Goal: Task Accomplishment & Management: Complete application form

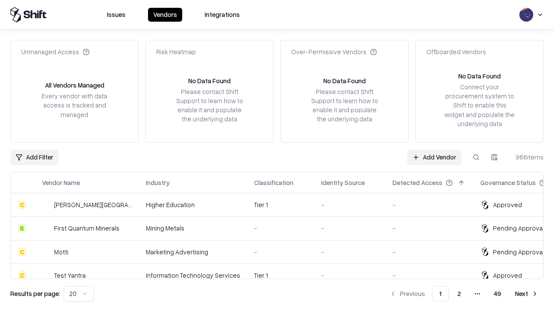
click at [434, 157] on link "Add Vendor" at bounding box center [434, 157] width 54 height 16
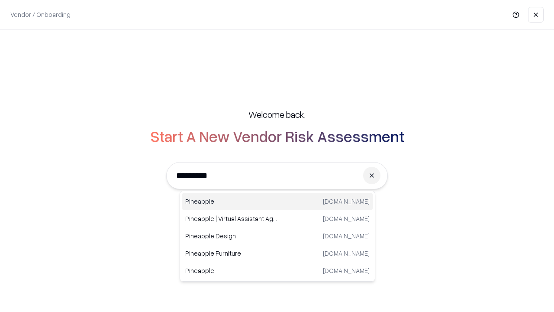
click at [277, 201] on div "Pineapple [DOMAIN_NAME]" at bounding box center [277, 201] width 191 height 17
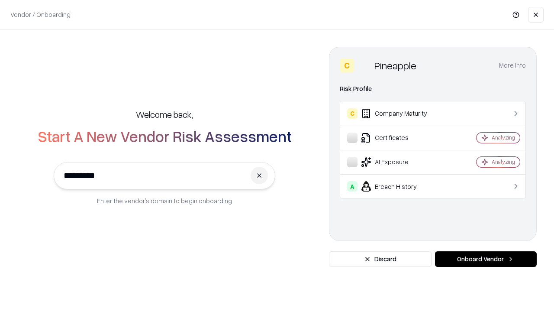
type input "*********"
click at [485, 259] on button "Onboard Vendor" at bounding box center [486, 259] width 102 height 16
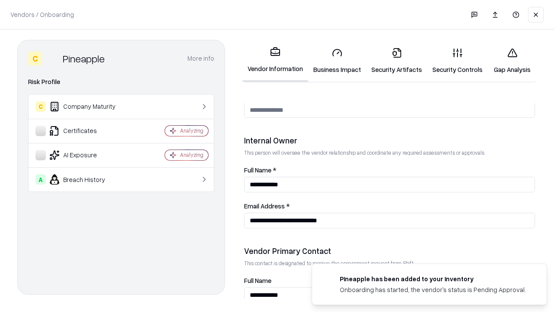
scroll to position [448, 0]
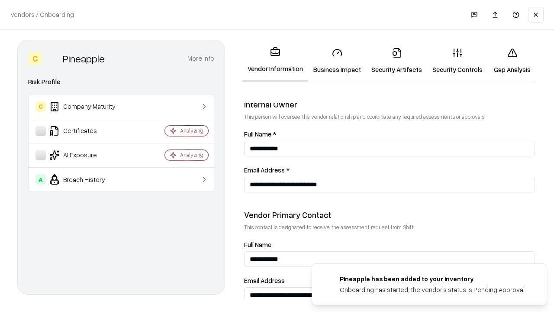
click at [396, 61] on link "Security Artifacts" at bounding box center [396, 61] width 61 height 40
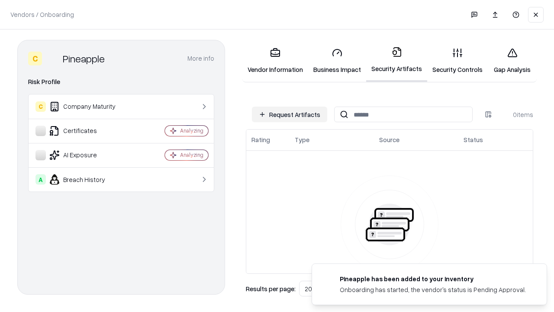
click at [289, 114] on button "Request Artifacts" at bounding box center [289, 114] width 75 height 16
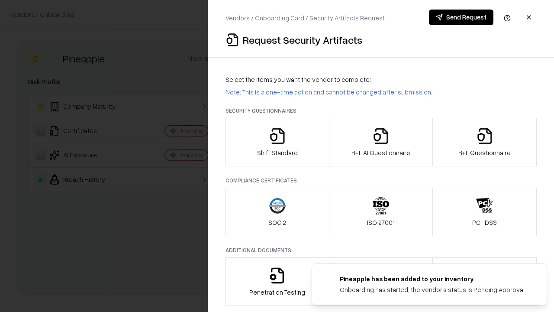
click at [484, 142] on icon "button" at bounding box center [484, 135] width 17 height 17
click at [380, 142] on icon "button" at bounding box center [380, 135] width 17 height 17
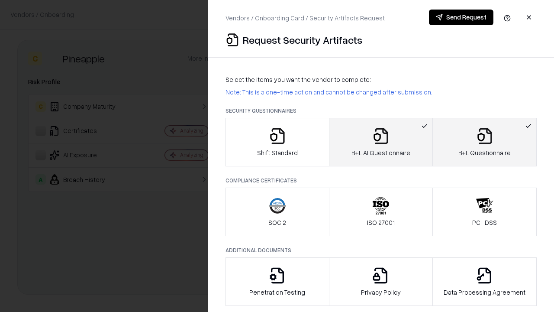
click at [461, 17] on button "Send Request" at bounding box center [461, 18] width 64 height 16
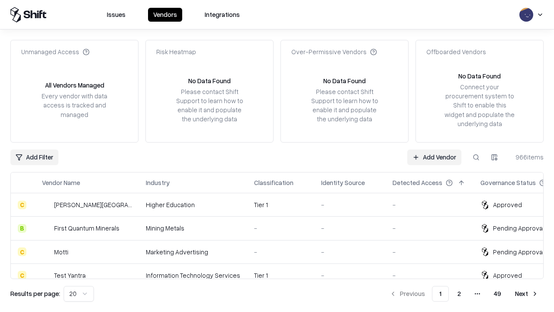
click at [476, 157] on button at bounding box center [476, 157] width 16 height 16
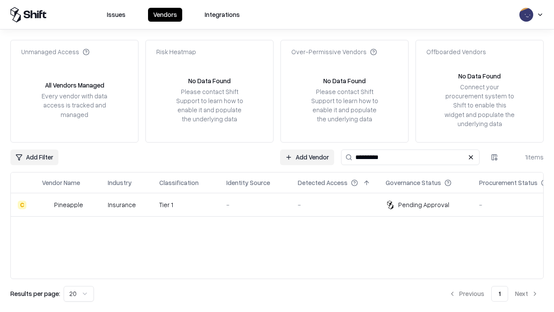
type input "*********"
click at [282, 204] on div "-" at bounding box center [255, 204] width 58 height 9
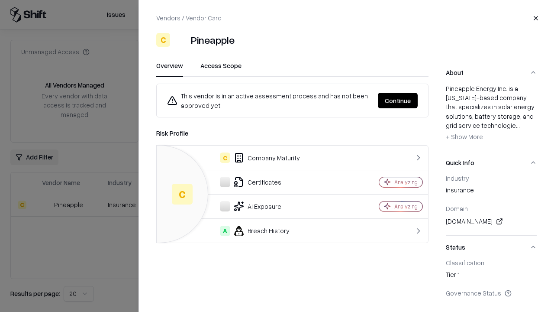
click at [398, 100] on button "Continue" at bounding box center [398, 101] width 40 height 16
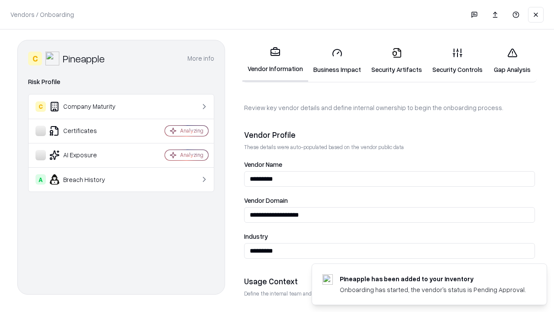
click at [396, 61] on link "Security Artifacts" at bounding box center [396, 61] width 61 height 40
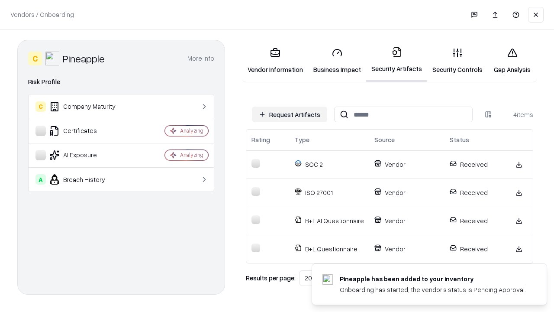
click at [512, 61] on link "Gap Analysis" at bounding box center [512, 61] width 49 height 40
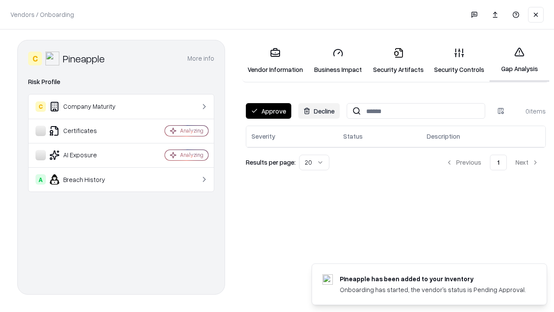
click at [268, 111] on button "Approve" at bounding box center [268, 111] width 45 height 16
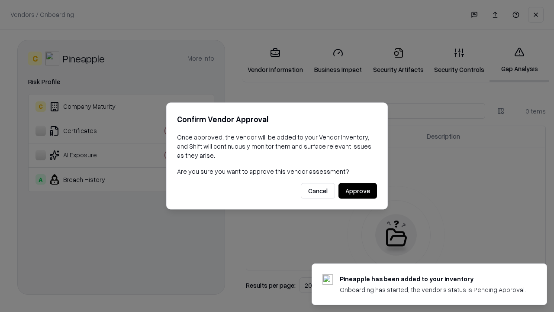
click at [357, 190] on button "Approve" at bounding box center [357, 191] width 39 height 16
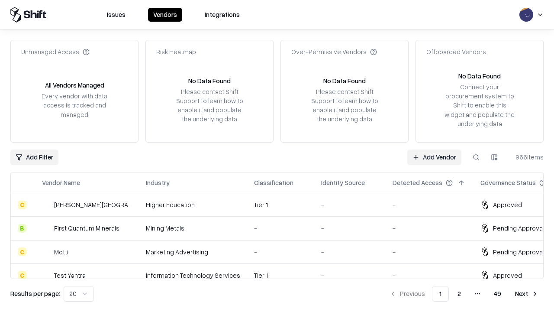
type input "*********"
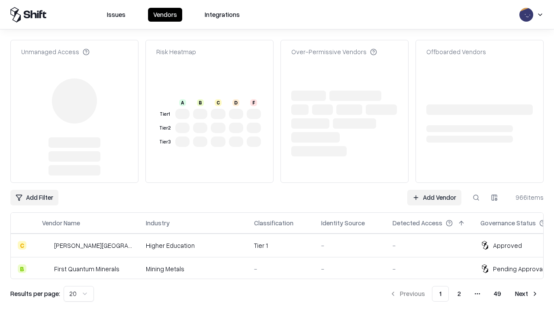
click at [434, 189] on link "Add Vendor" at bounding box center [434, 197] width 54 height 16
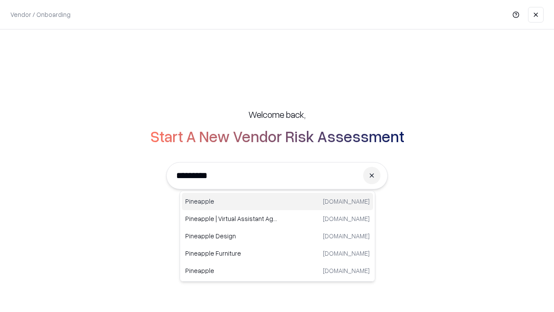
click at [277, 201] on div "Pineapple [DOMAIN_NAME]" at bounding box center [277, 201] width 191 height 17
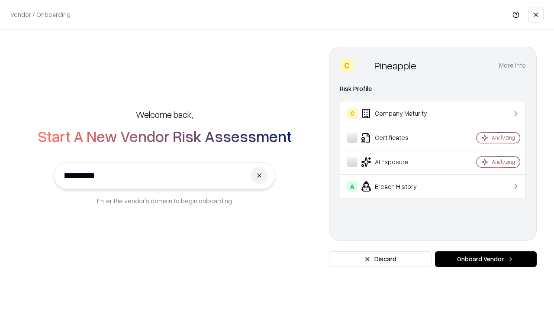
type input "*********"
click at [485, 259] on button "Onboard Vendor" at bounding box center [486, 259] width 102 height 16
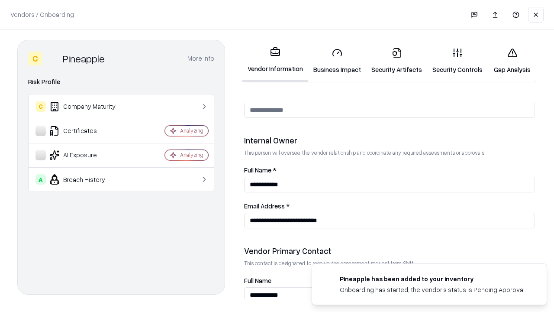
scroll to position [448, 0]
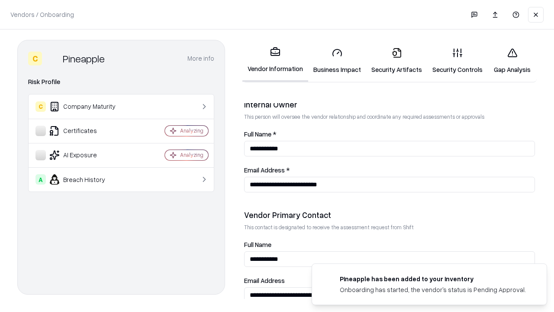
click at [512, 61] on link "Gap Analysis" at bounding box center [512, 61] width 49 height 40
